Goal: Transaction & Acquisition: Book appointment/travel/reservation

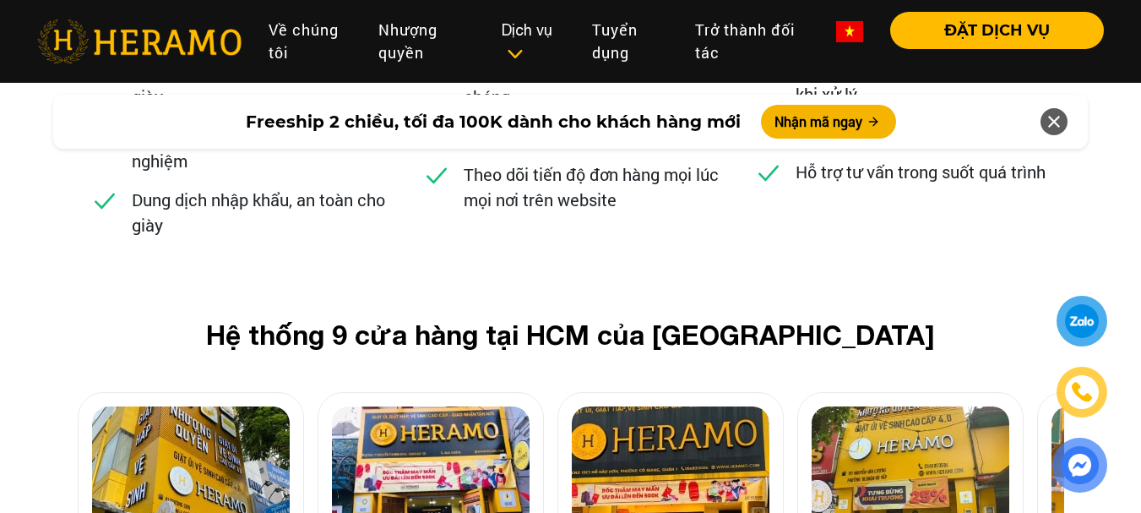
scroll to position [6668, 0]
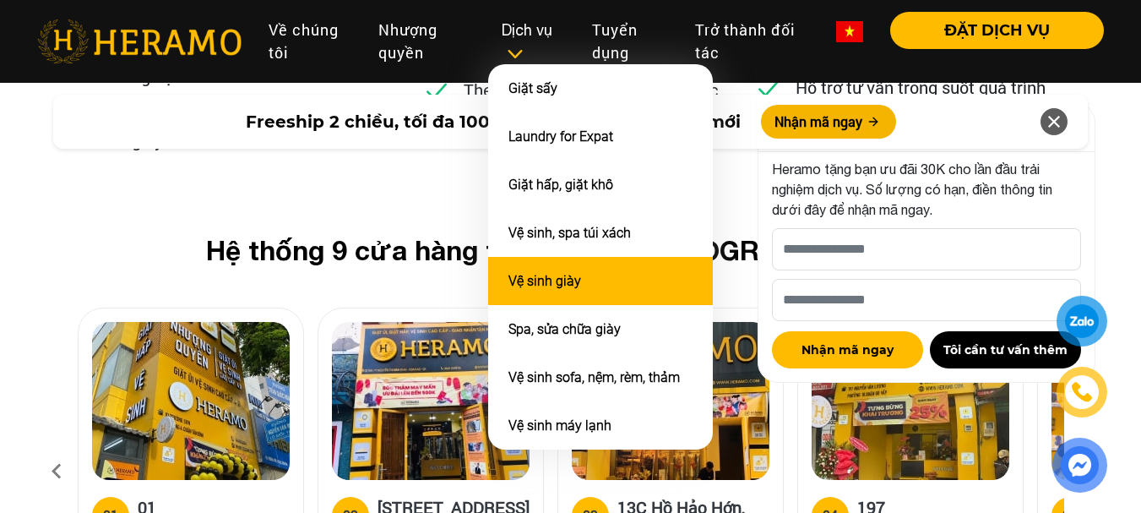
click at [579, 294] on li "Vệ sinh giày" at bounding box center [600, 281] width 225 height 48
click at [575, 283] on link "Vệ sinh giày" at bounding box center [544, 281] width 73 height 16
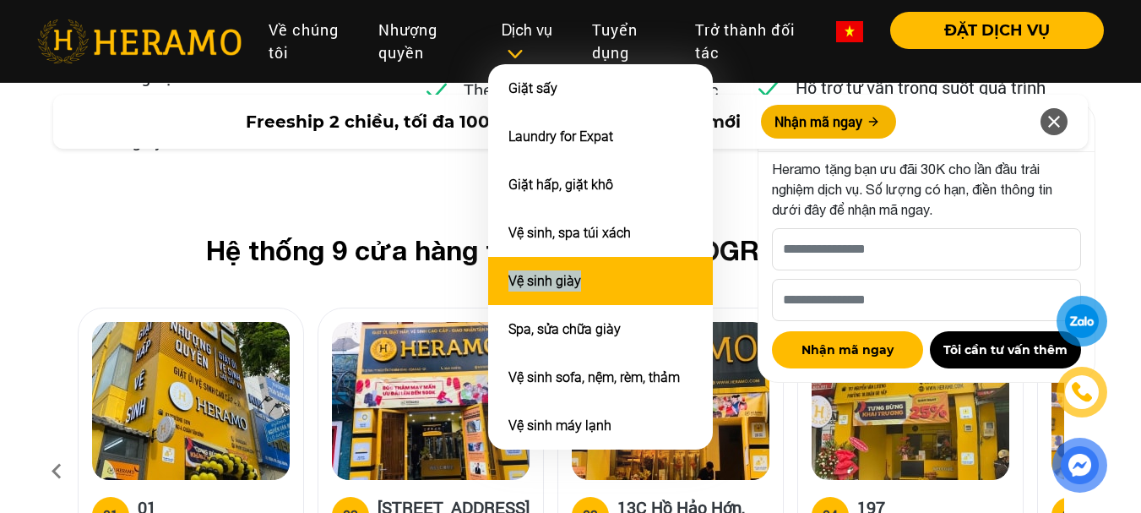
click at [670, 280] on li "Vệ sinh giày" at bounding box center [600, 281] width 225 height 48
click at [605, 279] on li "Vệ sinh giày" at bounding box center [600, 281] width 225 height 48
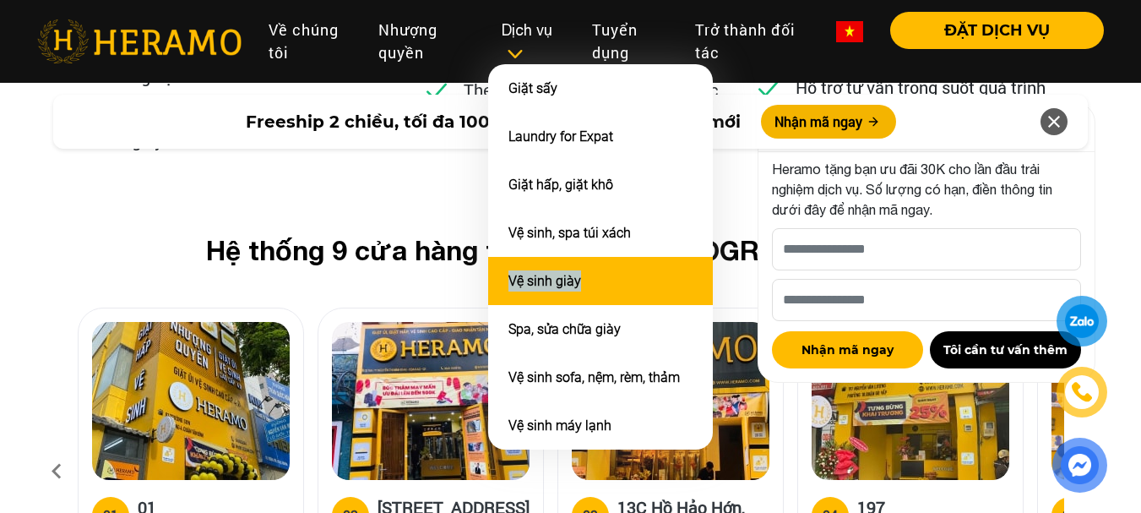
click at [605, 279] on li "Vệ sinh giày" at bounding box center [600, 281] width 225 height 48
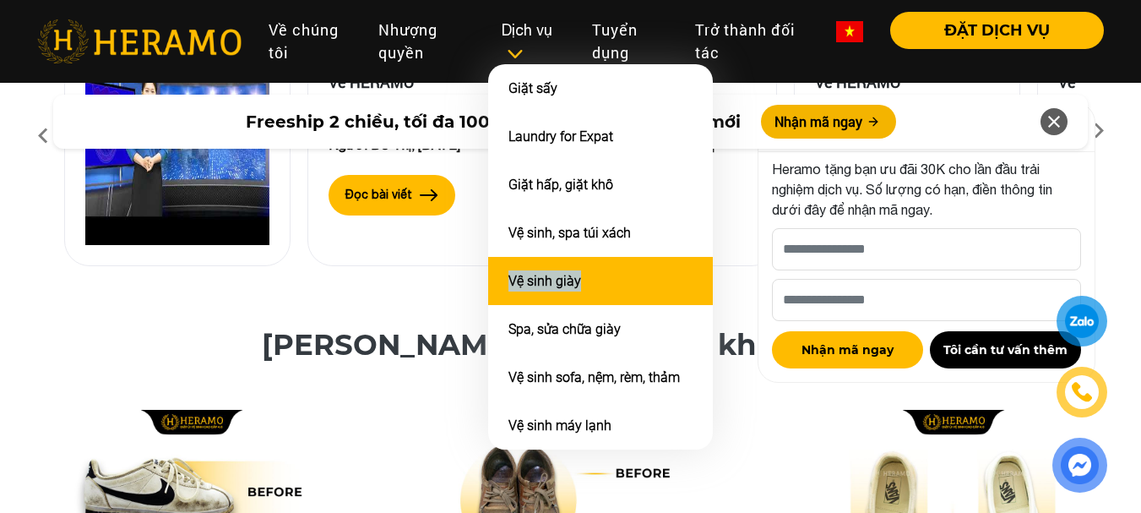
scroll to position [4810, 0]
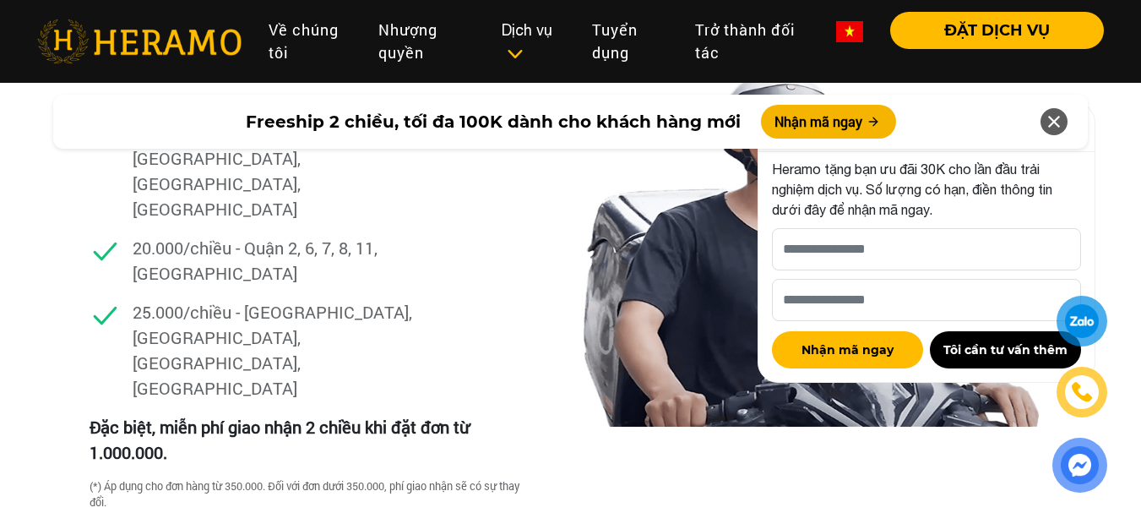
click at [0, 265] on div "Dịch vụ giao nhận Dịch vụ giao nhận tận nơi của [PERSON_NAME] mang đến trải ngh…" at bounding box center [570, 228] width 1141 height 698
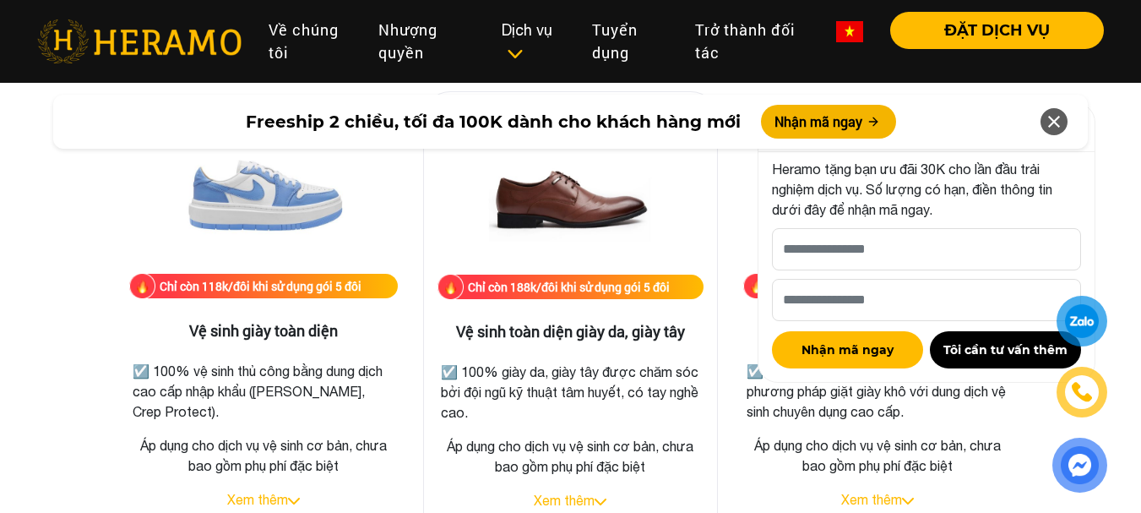
scroll to position [2446, 0]
